Goal: Task Accomplishment & Management: Manage account settings

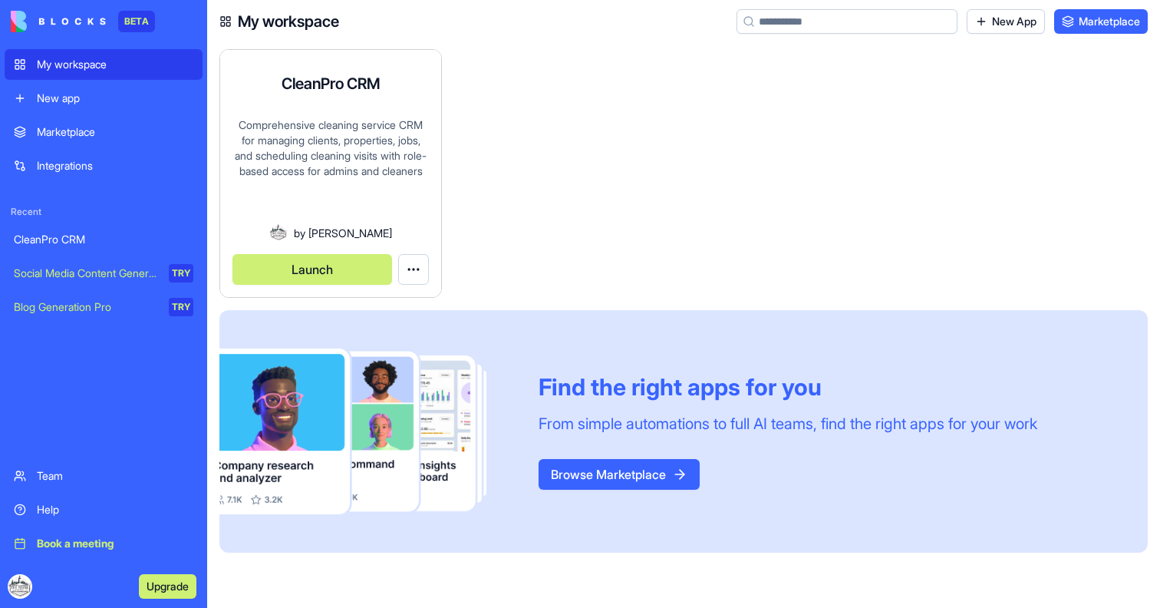
click at [362, 123] on div "Comprehensive cleaning service CRM for managing clients, properties, jobs, and …" at bounding box center [331, 170] width 196 height 106
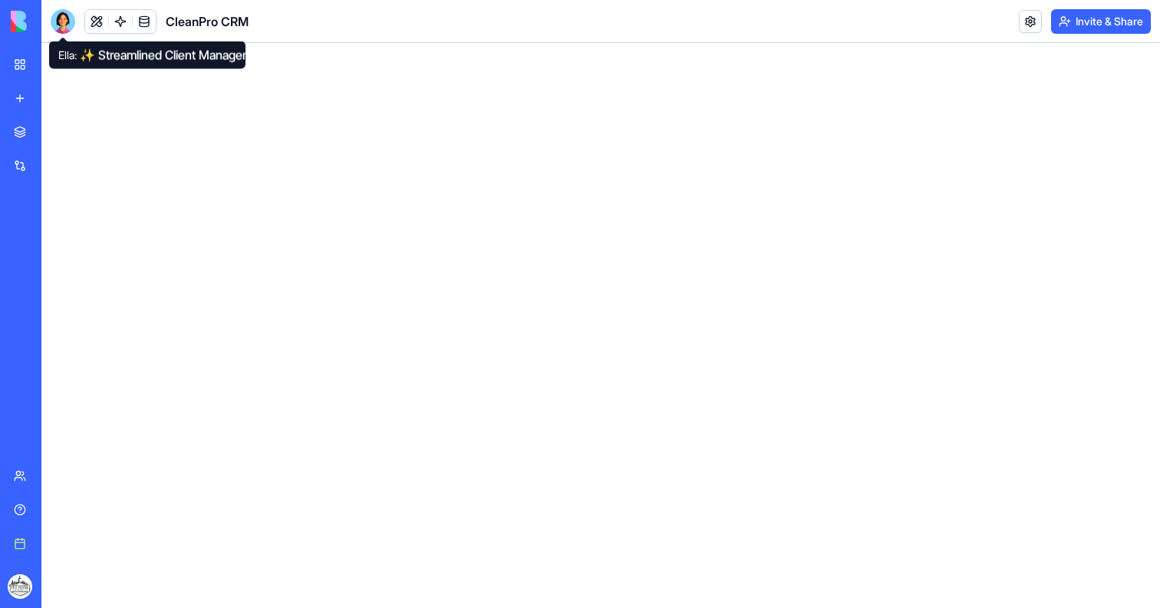
click at [68, 18] on div at bounding box center [63, 21] width 25 height 25
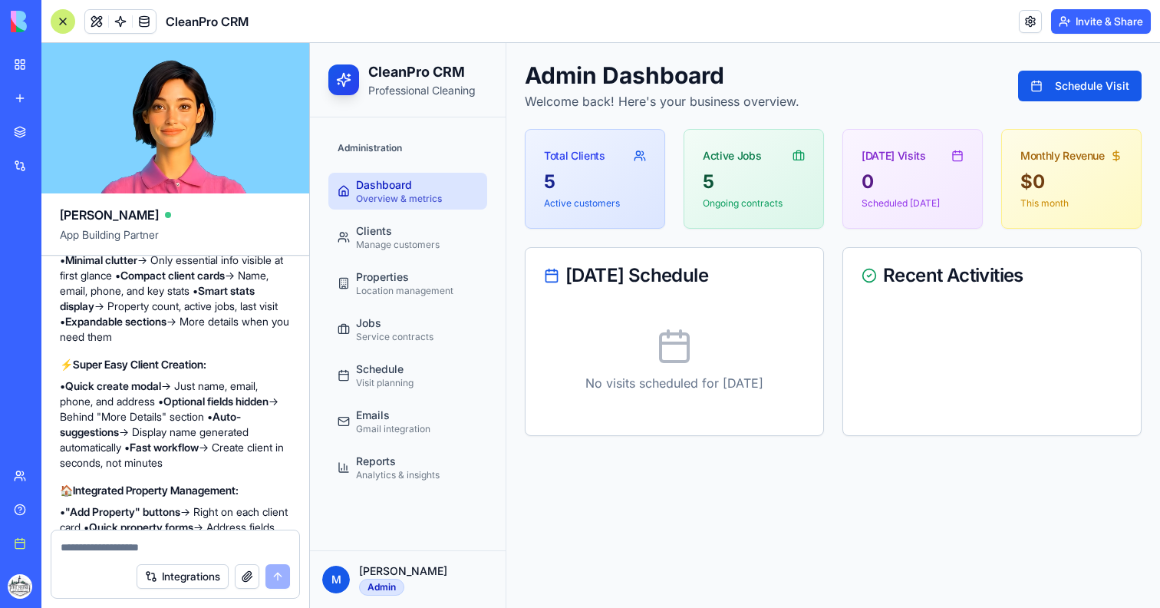
scroll to position [10944, 0]
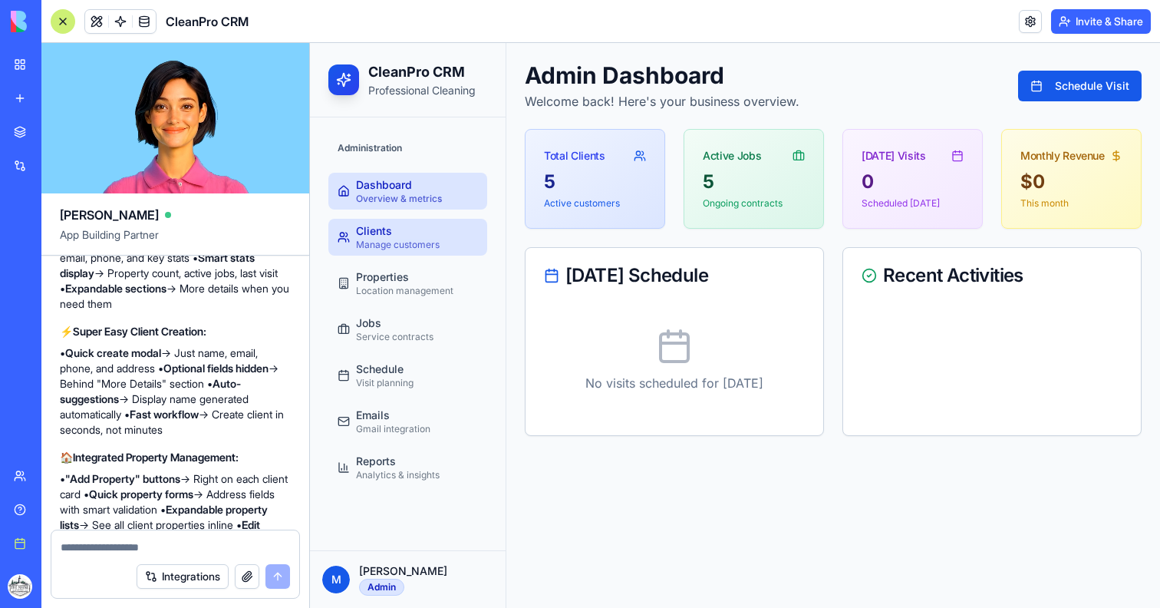
click at [387, 244] on div "Manage customers" at bounding box center [398, 245] width 84 height 12
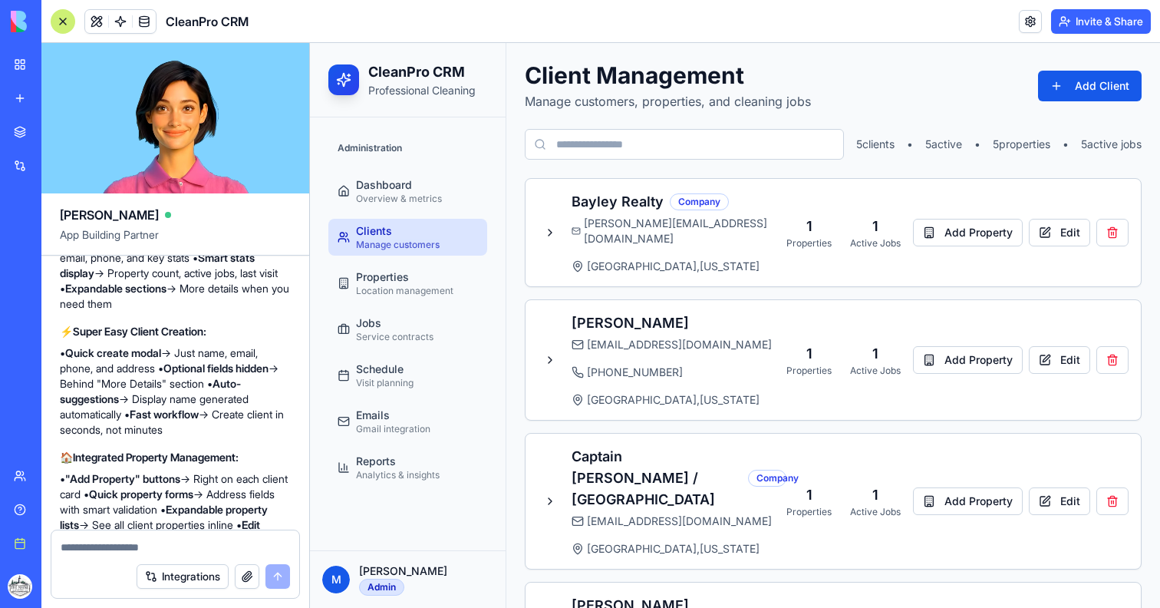
click at [1153, 88] on div "Client Management Manage customers, properties, and cleaning jobs Add Client 5 …" at bounding box center [833, 453] width 654 height 821
click at [1133, 88] on button "Add Client" at bounding box center [1090, 86] width 104 height 31
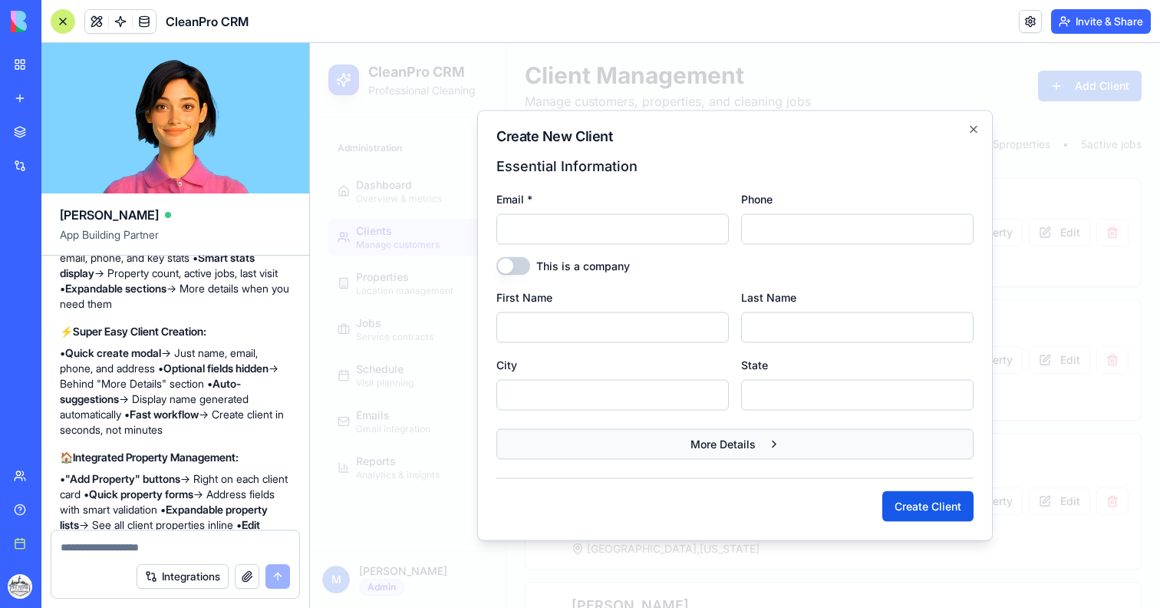
click at [737, 440] on span "More Details" at bounding box center [723, 444] width 65 height 15
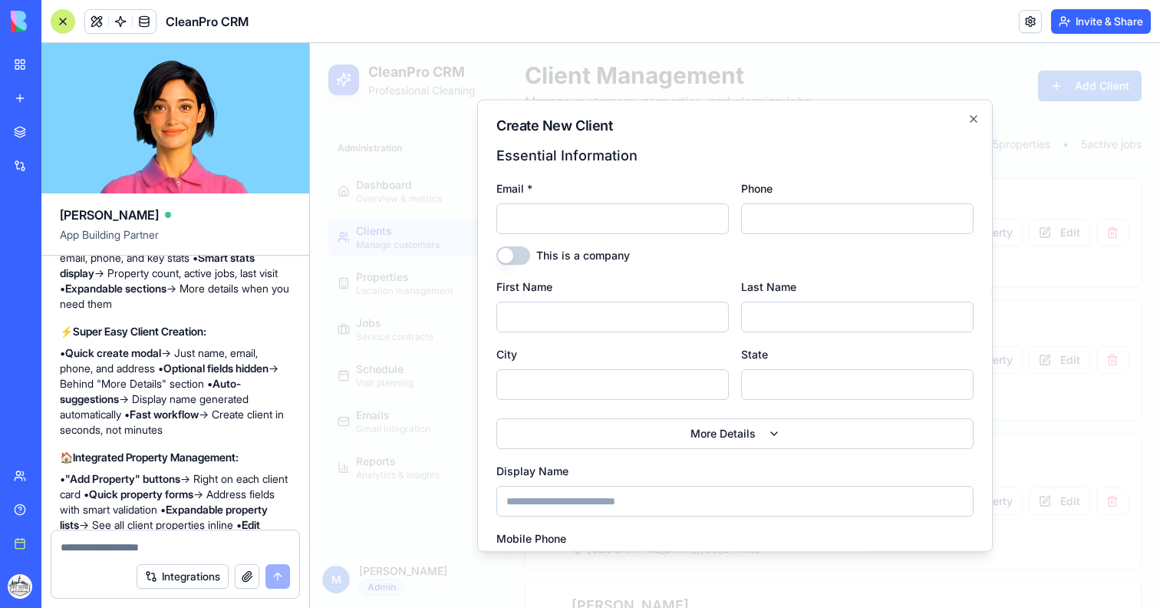
click at [1050, 394] on div at bounding box center [735, 325] width 850 height 565
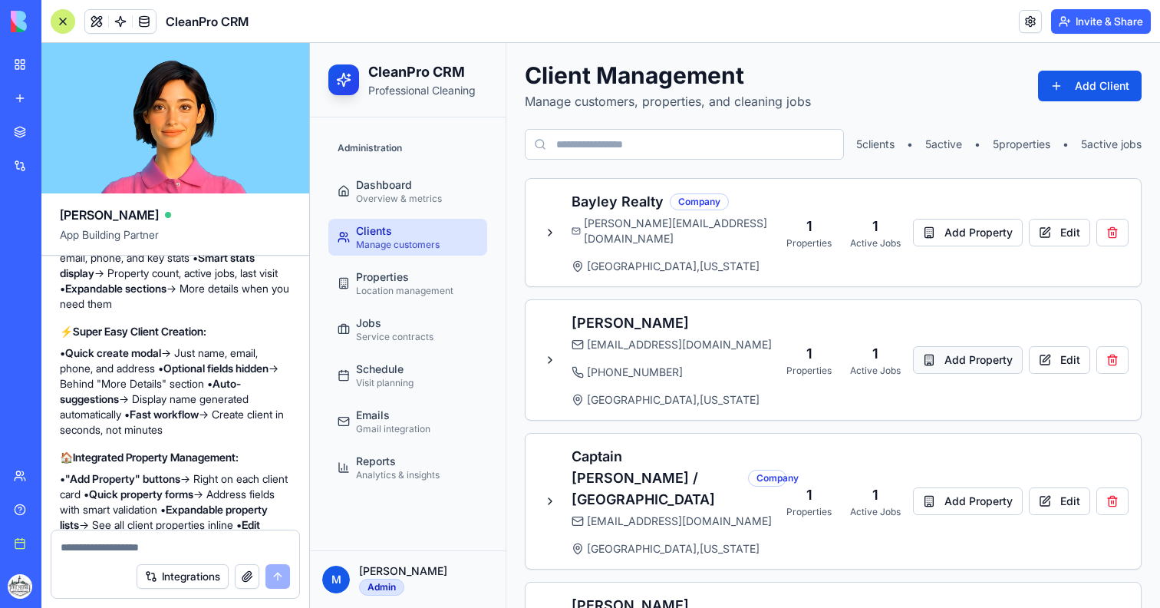
click at [971, 346] on button "Add Property" at bounding box center [968, 360] width 110 height 28
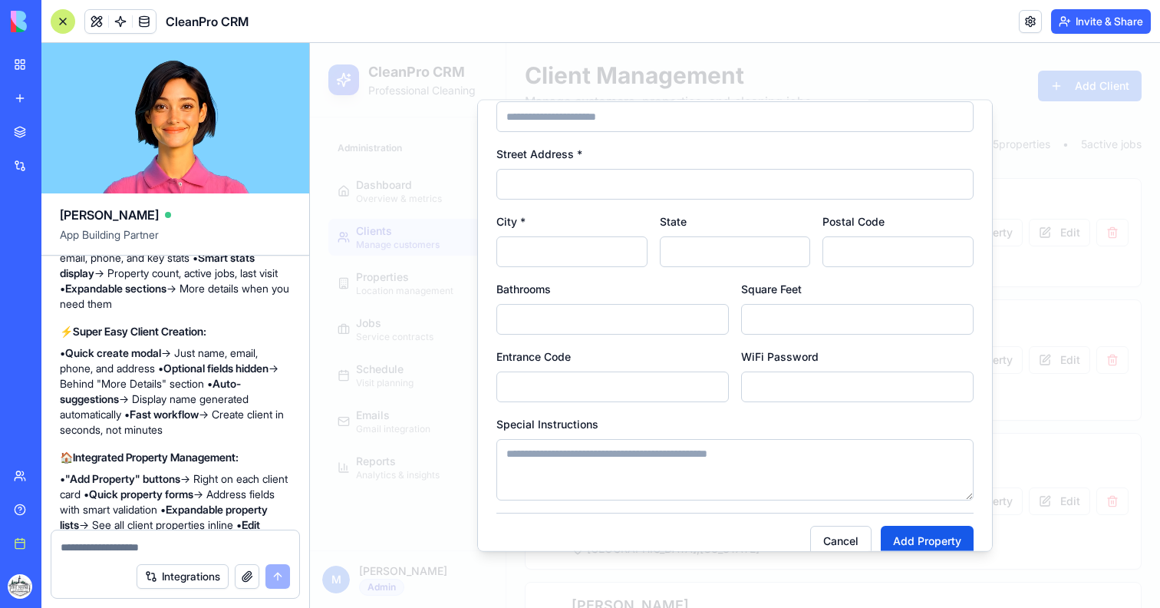
scroll to position [92, 0]
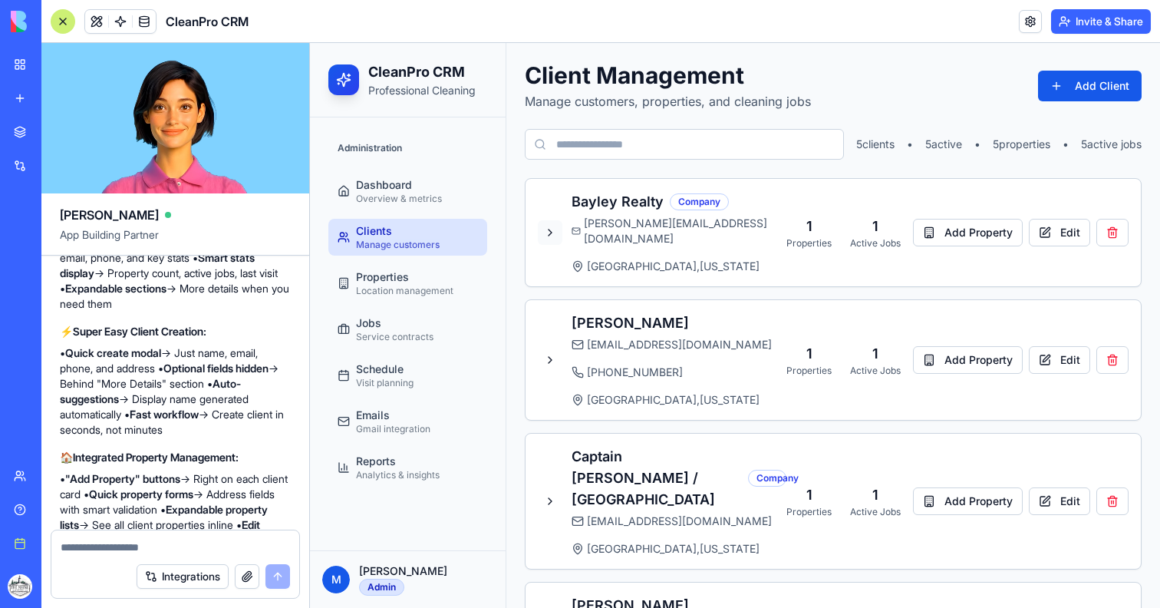
click at [556, 226] on button at bounding box center [550, 232] width 25 height 25
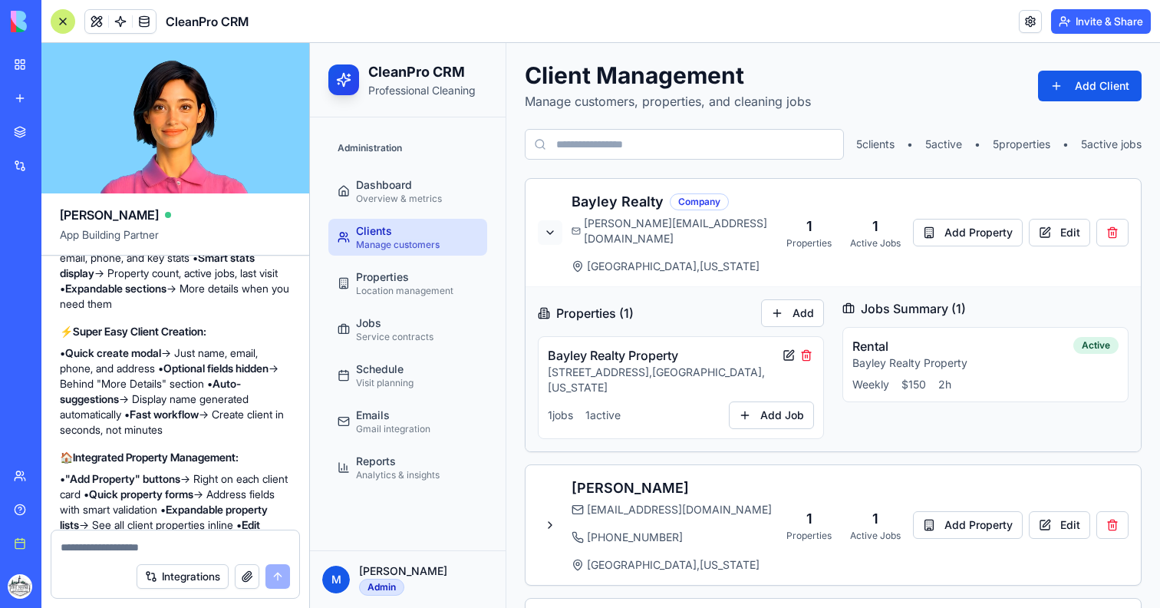
click at [556, 229] on button at bounding box center [550, 232] width 25 height 25
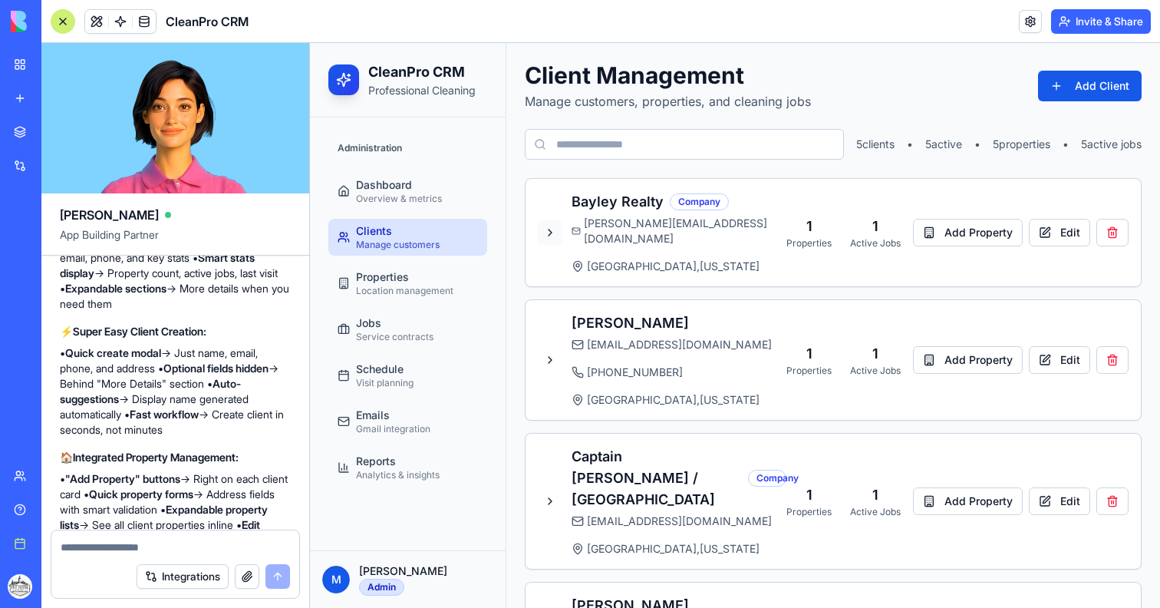
click at [556, 229] on button at bounding box center [550, 232] width 25 height 25
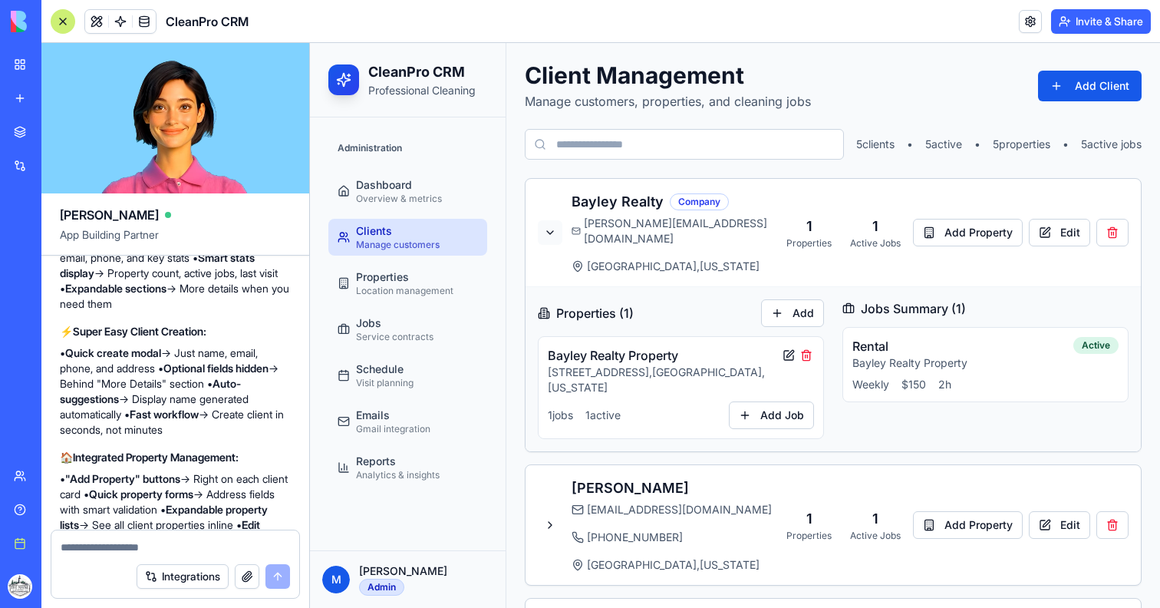
click at [556, 229] on button at bounding box center [550, 232] width 25 height 25
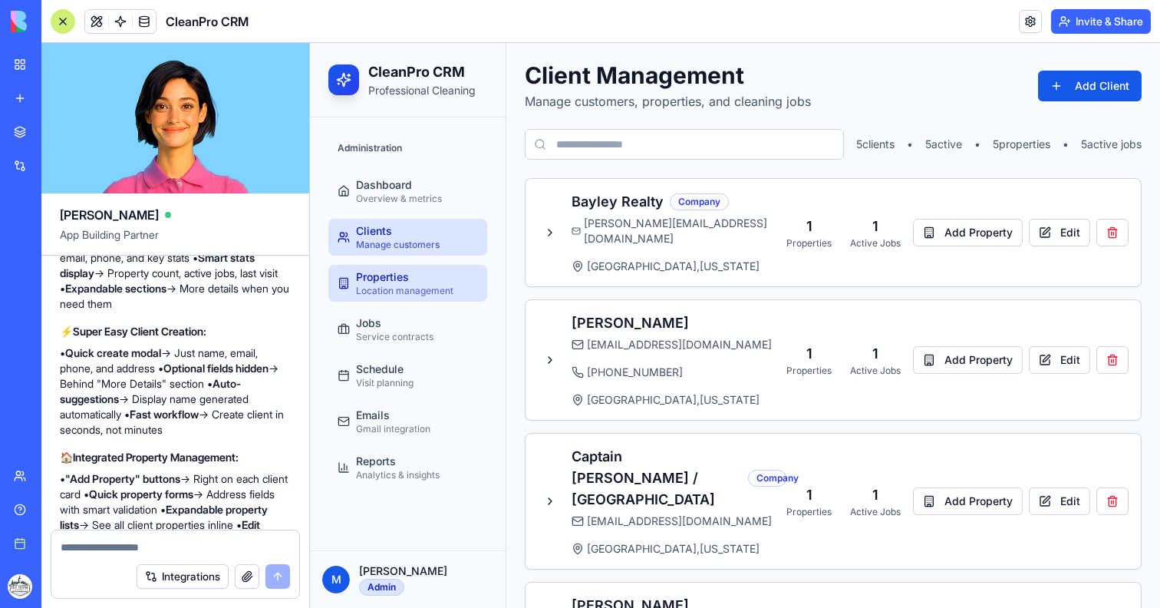
click at [379, 296] on div "Location management" at bounding box center [404, 291] width 97 height 12
click at [411, 286] on div "Location management" at bounding box center [404, 291] width 97 height 12
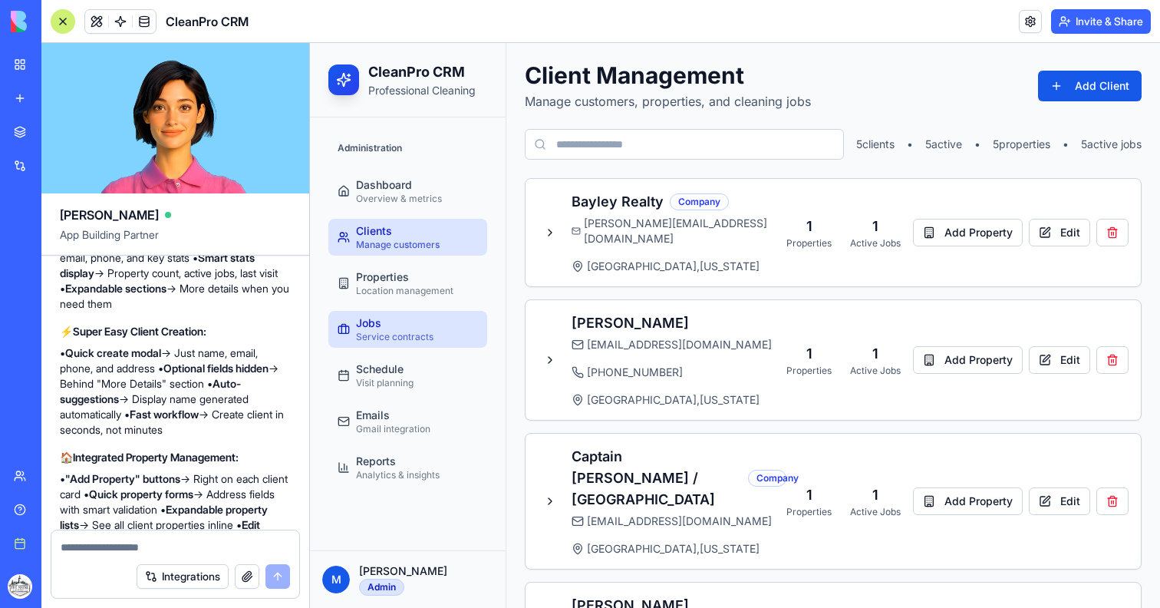
click at [374, 322] on div "Jobs" at bounding box center [395, 322] width 78 height 15
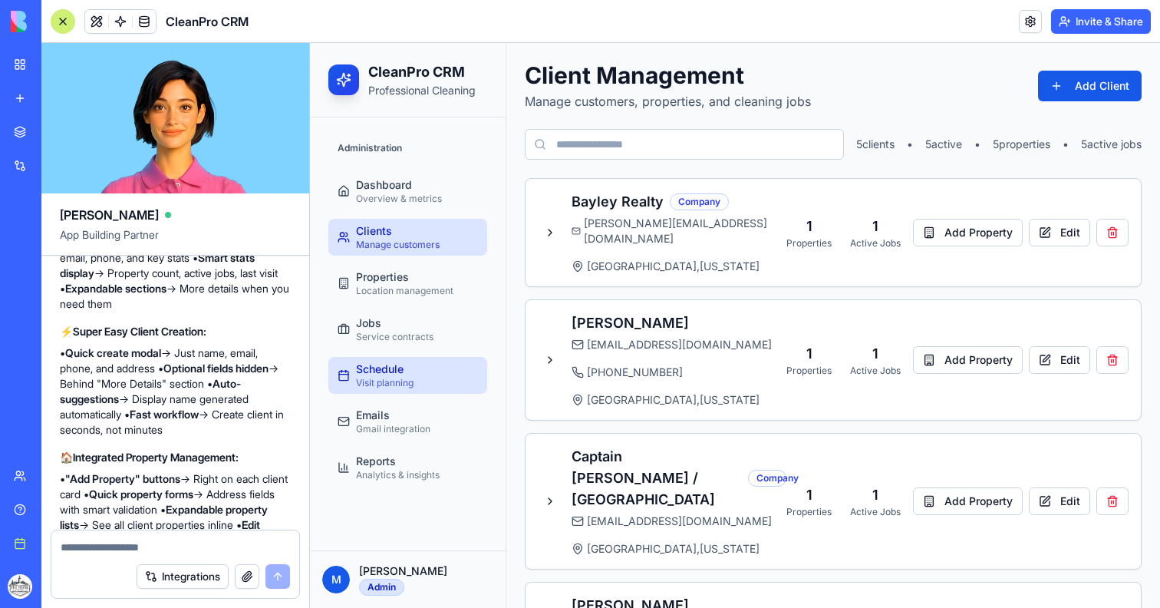
click at [378, 391] on link "Schedule Visit planning" at bounding box center [407, 375] width 159 height 37
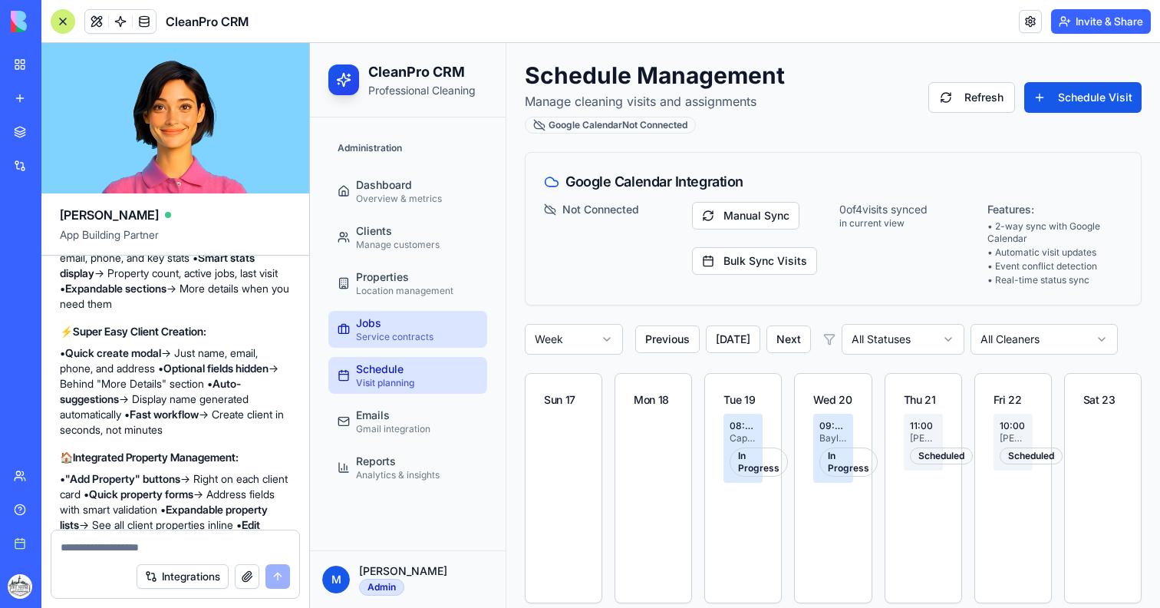
click at [400, 323] on div "Jobs" at bounding box center [395, 322] width 78 height 15
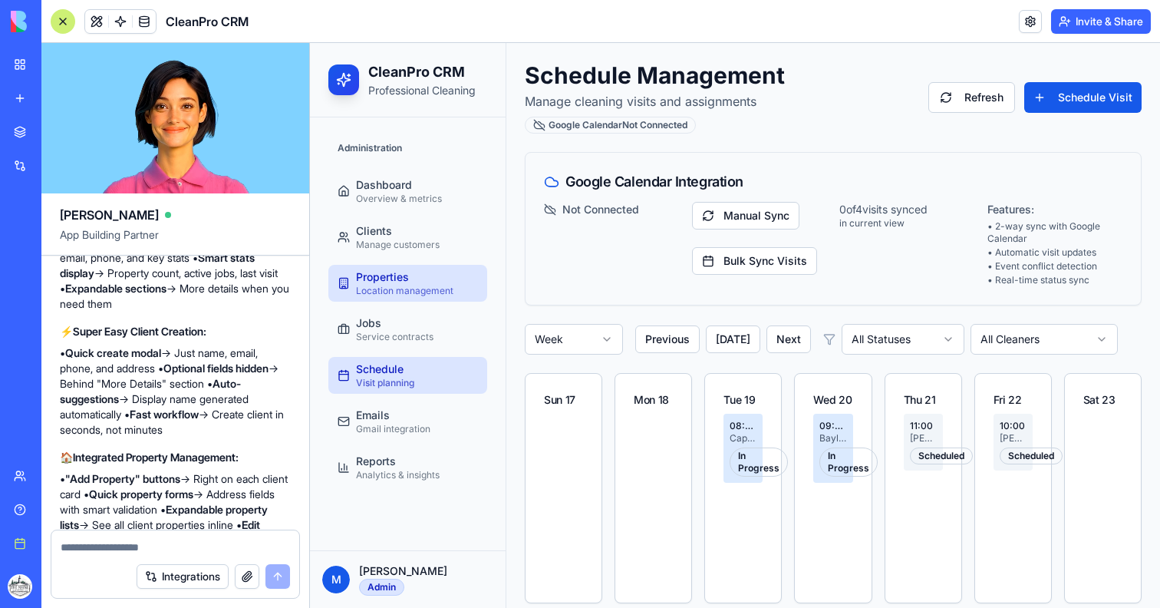
click at [396, 295] on div "Location management" at bounding box center [404, 291] width 97 height 12
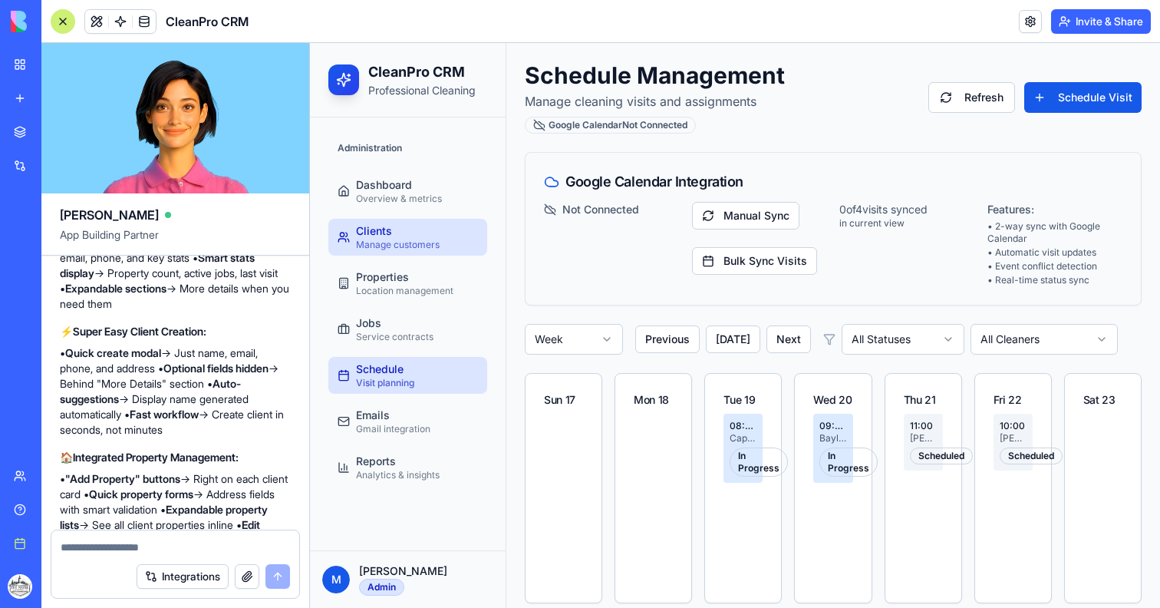
click at [390, 241] on div "Manage customers" at bounding box center [398, 245] width 84 height 12
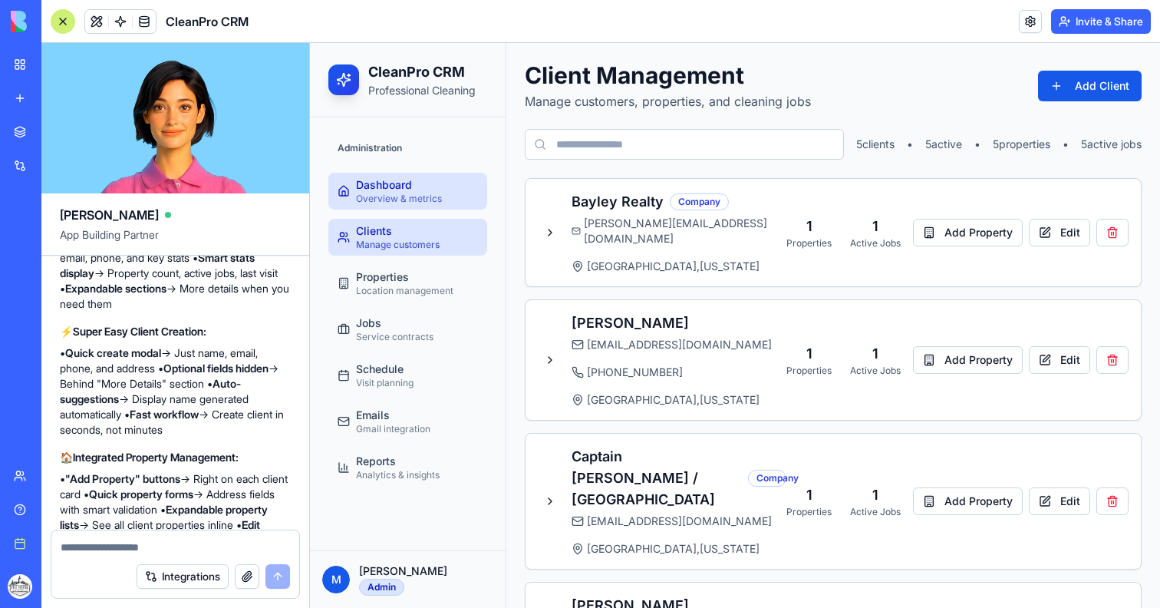
click at [390, 188] on div "Dashboard" at bounding box center [399, 184] width 86 height 15
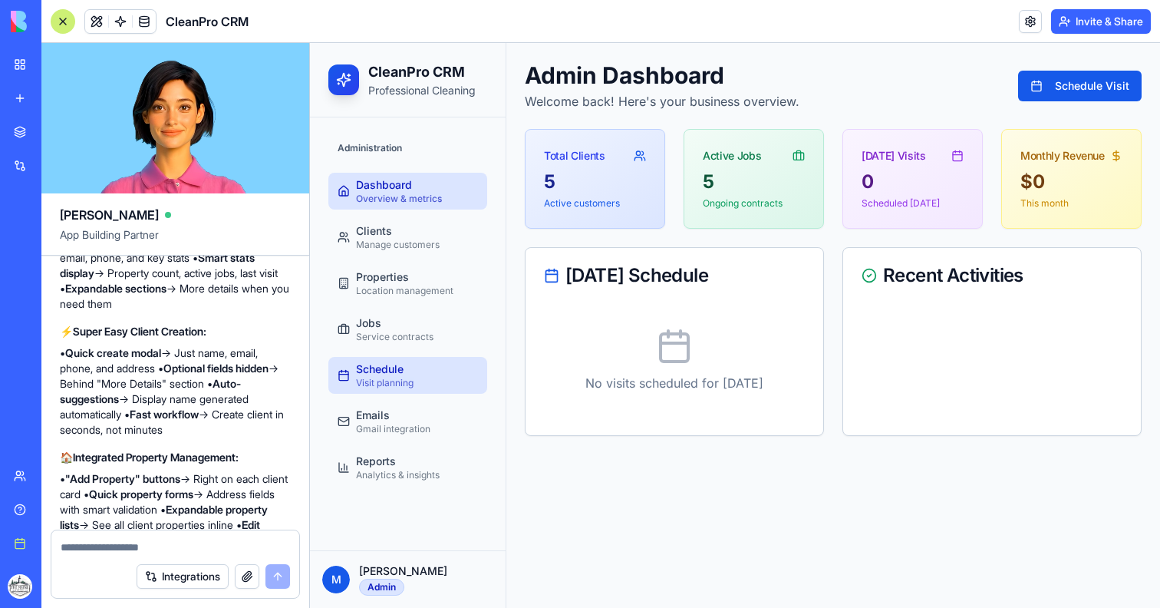
click at [390, 363] on div "Schedule" at bounding box center [385, 368] width 58 height 15
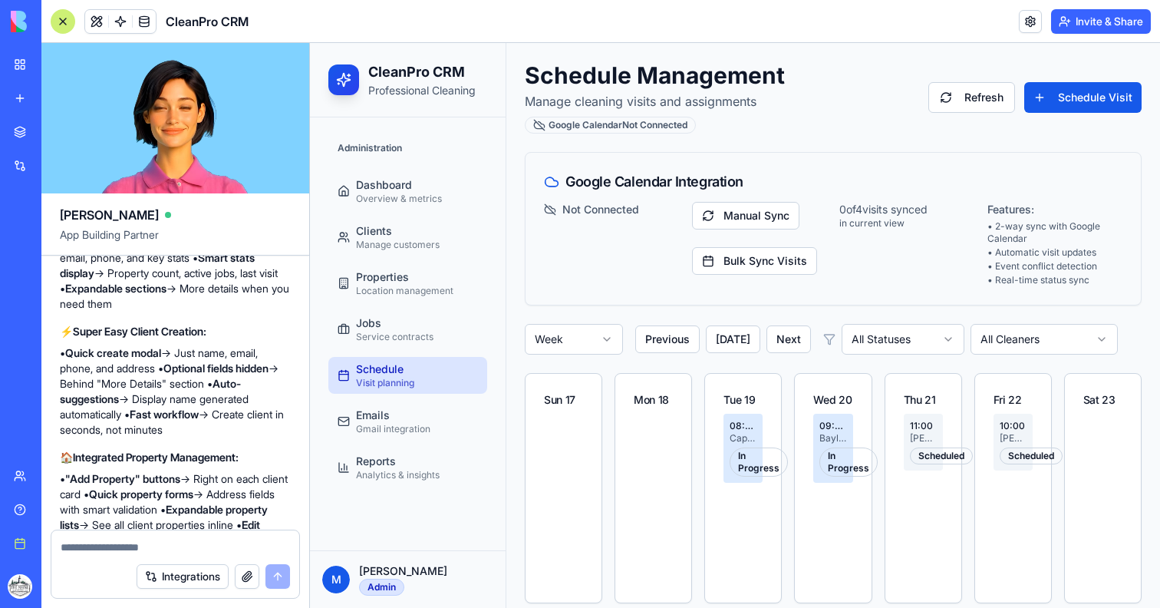
click at [56, 20] on div at bounding box center [63, 21] width 25 height 25
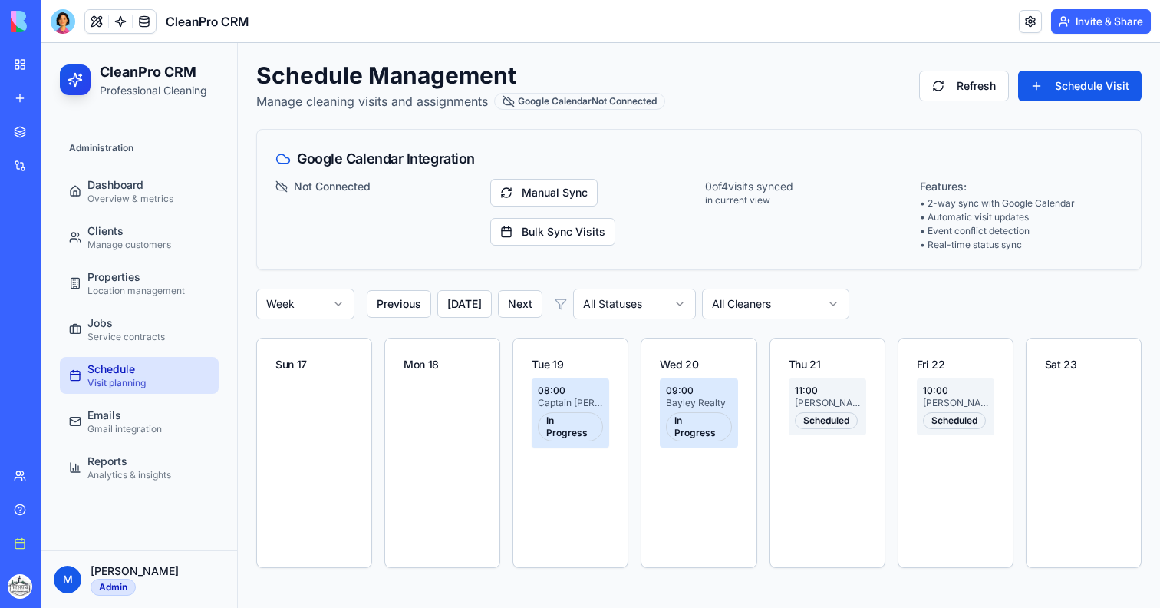
click at [560, 398] on div "Captain [PERSON_NAME] / [GEOGRAPHIC_DATA]" at bounding box center [570, 403] width 65 height 12
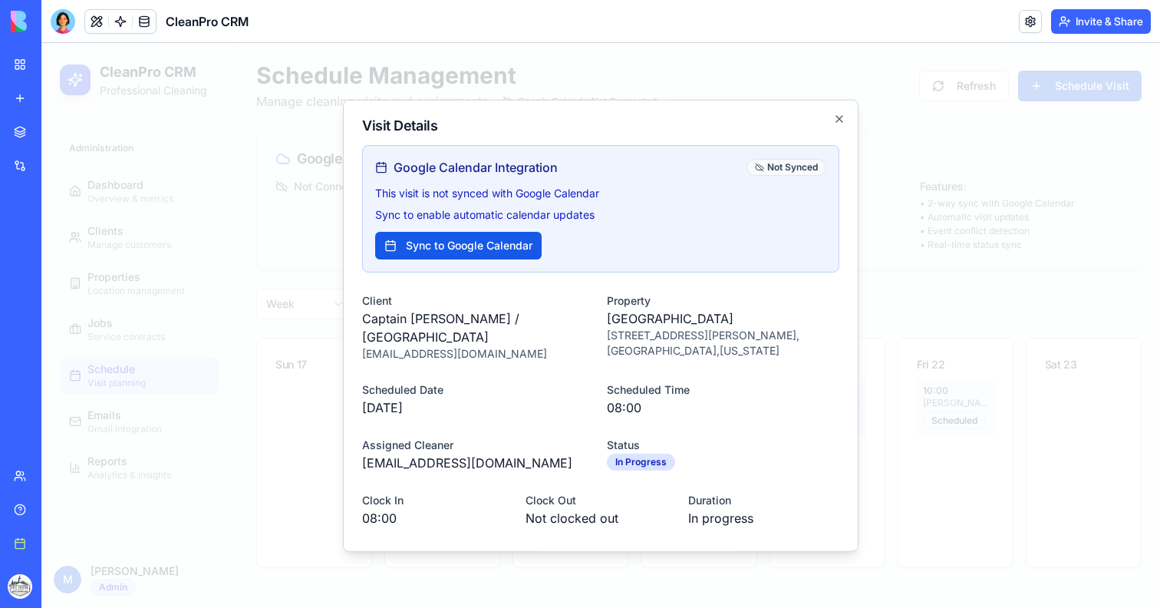
click at [905, 397] on div at bounding box center [600, 325] width 1119 height 565
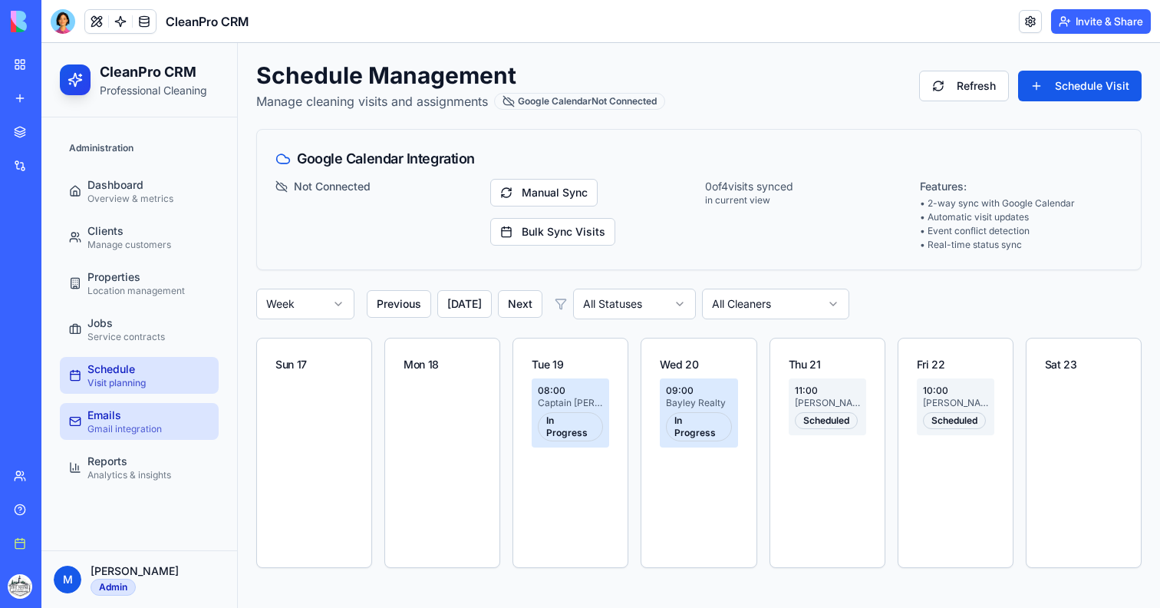
click at [140, 414] on div "Emails" at bounding box center [124, 414] width 74 height 15
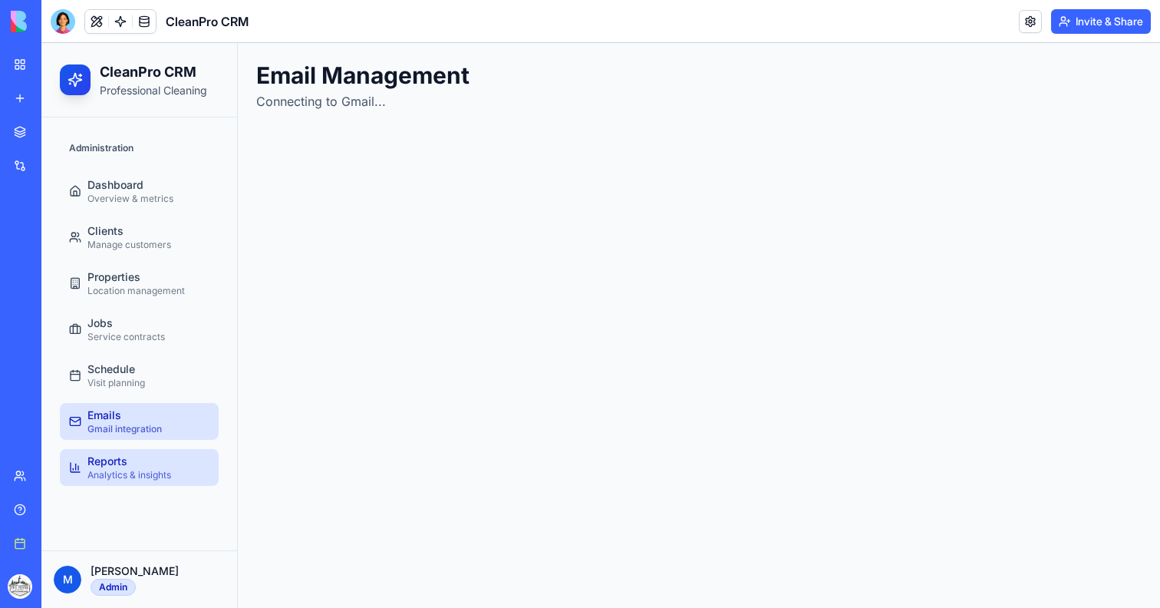
click at [141, 453] on div "Reports" at bounding box center [129, 460] width 84 height 15
click at [128, 460] on div "Reports" at bounding box center [129, 460] width 84 height 15
click at [128, 356] on ul "Dashboard Overview & metrics Clients Manage customers Properties Location manag…" at bounding box center [139, 329] width 159 height 313
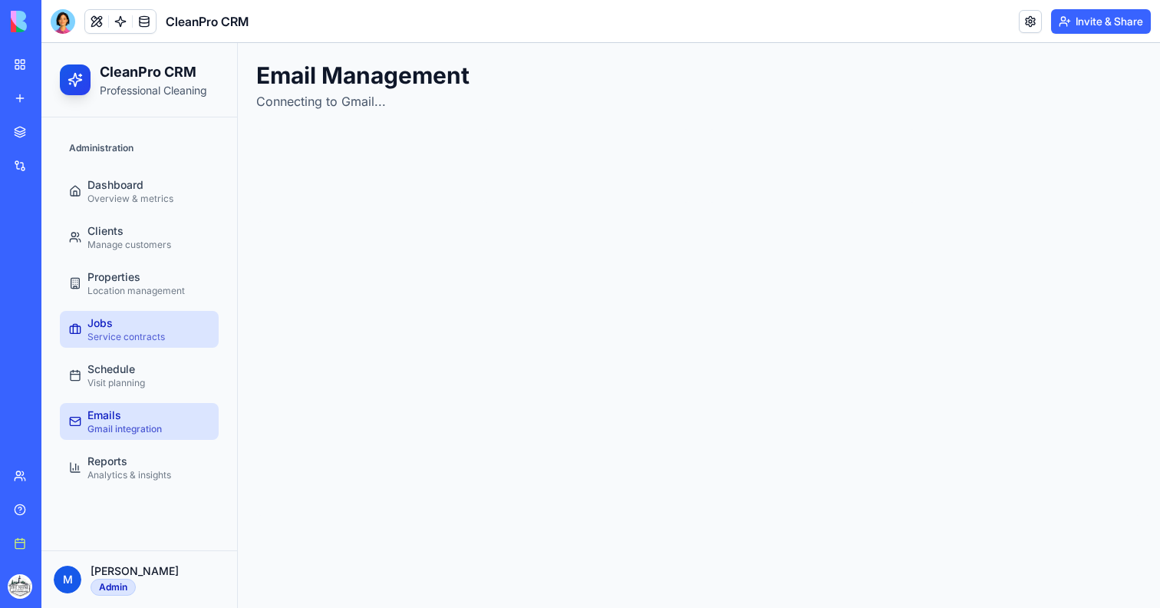
click at [128, 342] on div "Service contracts" at bounding box center [126, 337] width 78 height 12
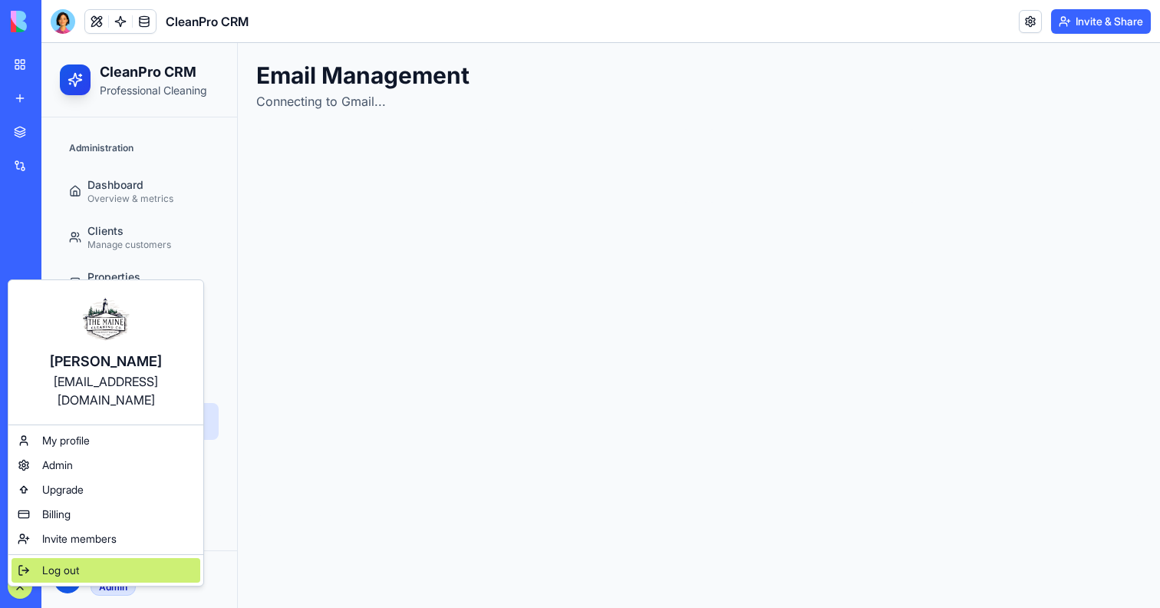
click at [103, 558] on div "Log out" at bounding box center [106, 570] width 189 height 25
